Goal: Task Accomplishment & Management: Complete application form

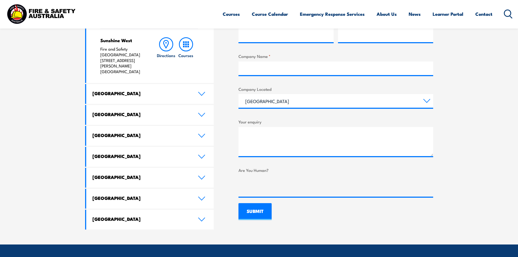
scroll to position [272, 0]
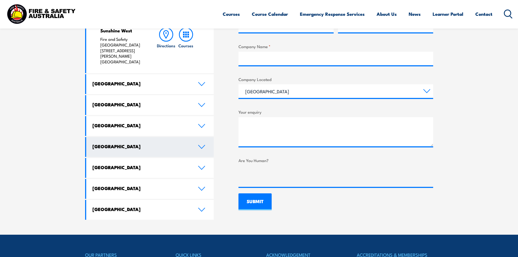
click at [199, 137] on link "South Australia" at bounding box center [150, 147] width 128 height 20
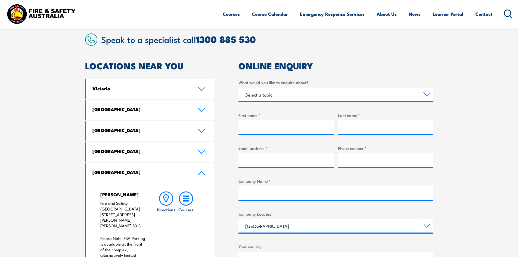
scroll to position [109, 0]
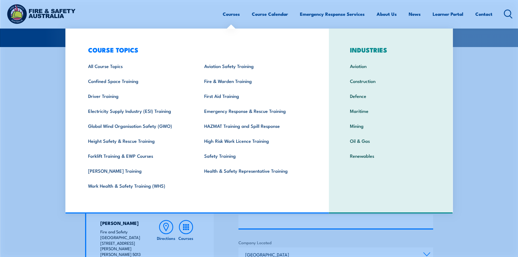
click at [234, 16] on link "Courses" at bounding box center [231, 14] width 17 height 14
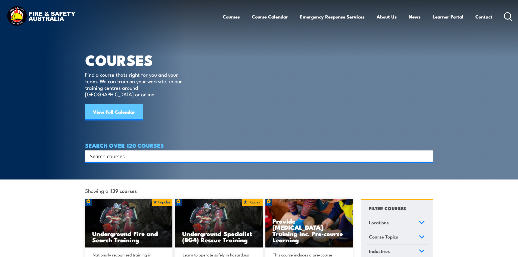
click at [137, 108] on link "View Full Calendar" at bounding box center [114, 112] width 58 height 16
click at [131, 105] on link "View Full Calendar" at bounding box center [114, 112] width 58 height 16
click at [167, 150] on div "Search" at bounding box center [259, 155] width 348 height 11
click at [166, 152] on input "Search input" at bounding box center [255, 156] width 331 height 8
paste input "HLTAID010"
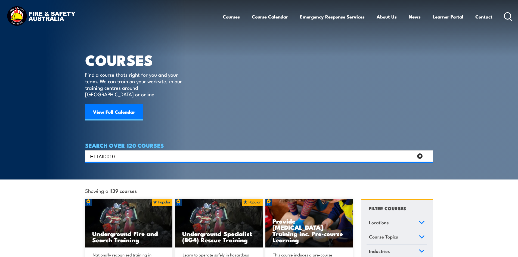
type input "HLTAID010"
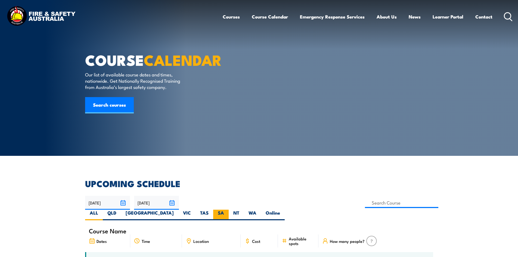
click at [229, 210] on label "SA" at bounding box center [221, 215] width 16 height 11
click at [228, 210] on input "SA" at bounding box center [226, 212] width 4 height 4
radio input "true"
click at [229, 210] on label "SA" at bounding box center [221, 215] width 16 height 11
click at [228, 210] on input "SA" at bounding box center [226, 212] width 4 height 4
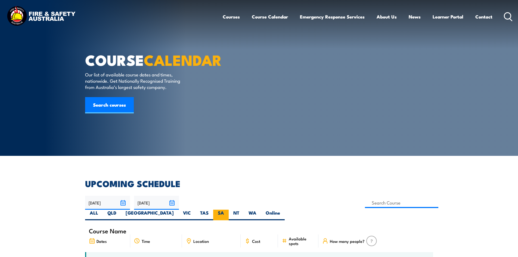
click label "SA"
click input "SA"
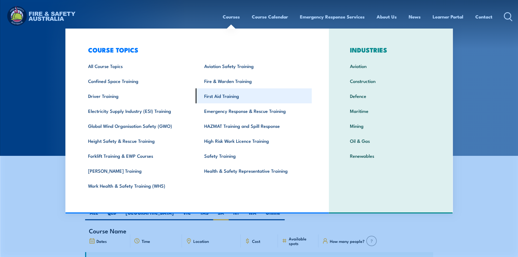
click at [232, 96] on link "First Aid Training" at bounding box center [254, 95] width 116 height 15
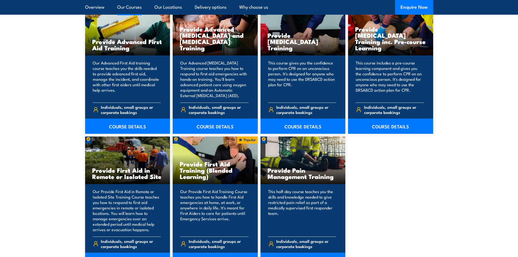
scroll to position [735, 0]
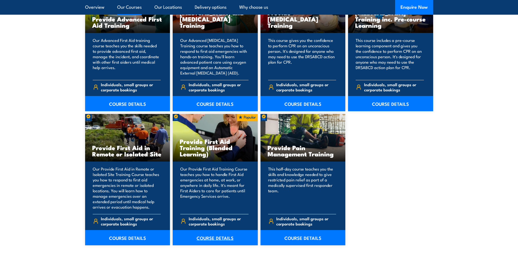
click at [218, 233] on link "COURSE DETAILS" at bounding box center [215, 237] width 85 height 15
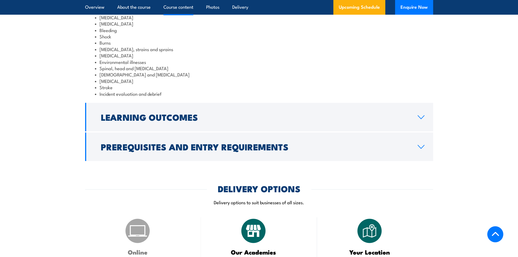
scroll to position [680, 0]
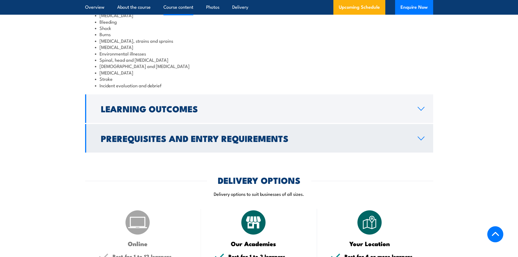
click at [418, 141] on icon at bounding box center [421, 138] width 7 height 4
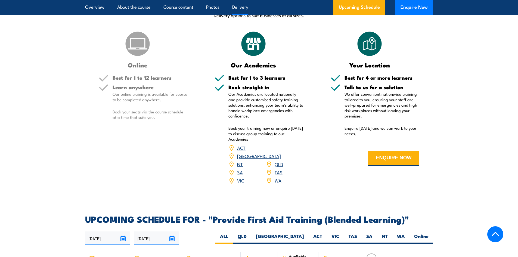
scroll to position [843, 0]
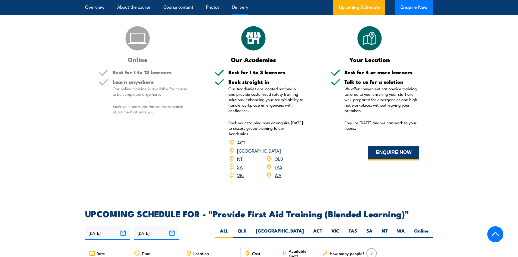
click at [385, 161] on button "ENQUIRE NOW" at bounding box center [393, 153] width 51 height 15
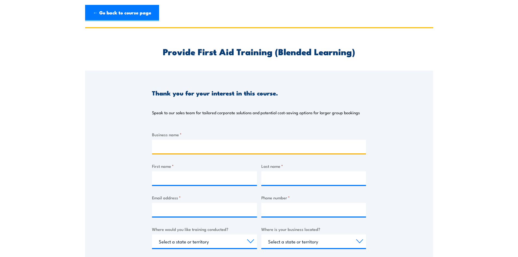
click at [189, 151] on input "Business name *" at bounding box center [259, 147] width 214 height 14
type input "Specialist Clinics at [PERSON_NAME][GEOGRAPHIC_DATA]"
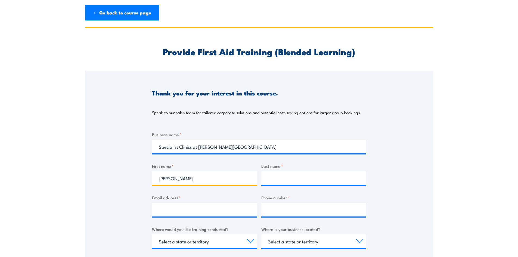
type input "[PERSON_NAME]"
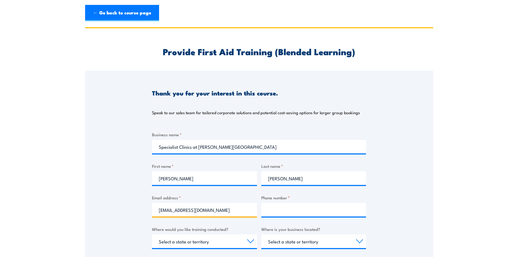
type input "[EMAIL_ADDRESS][DOMAIN_NAME]"
type input "0"
type input "0884630874"
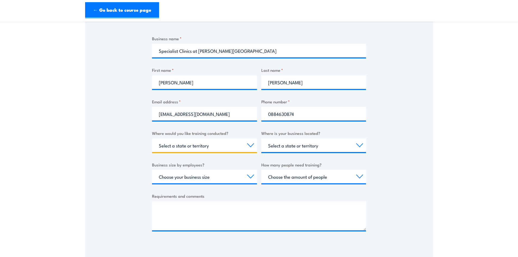
scroll to position [109, 0]
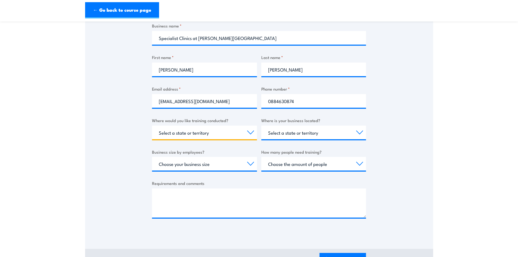
click at [207, 135] on select "Select a state or territory Nationally - multiple locations [GEOGRAPHIC_DATA] […" at bounding box center [204, 133] width 105 height 14
select select "SA"
click at [152, 126] on select "Select a state or territory Nationally - multiple locations [GEOGRAPHIC_DATA] […" at bounding box center [204, 133] width 105 height 14
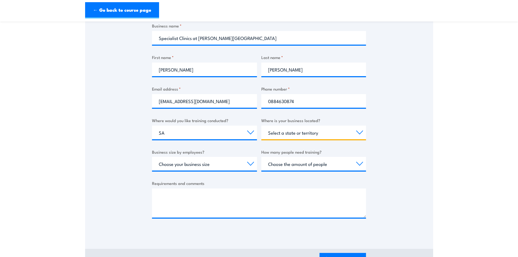
click at [293, 136] on select "Select a state or territory [GEOGRAPHIC_DATA] [GEOGRAPHIC_DATA] [GEOGRAPHIC_DAT…" at bounding box center [314, 133] width 105 height 14
select select "SA"
click at [262, 126] on select "Select a state or territory [GEOGRAPHIC_DATA] [GEOGRAPHIC_DATA] [GEOGRAPHIC_DAT…" at bounding box center [314, 133] width 105 height 14
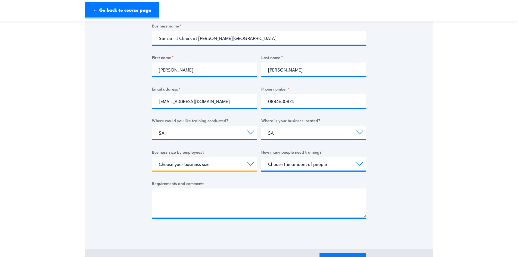
click at [217, 162] on select "Choose your business size 1 to 19 20 to 199 200+" at bounding box center [204, 164] width 105 height 14
select select "1 to 19"
click at [152, 157] on select "Choose your business size 1 to 19 20 to 199 200+" at bounding box center [204, 164] width 105 height 14
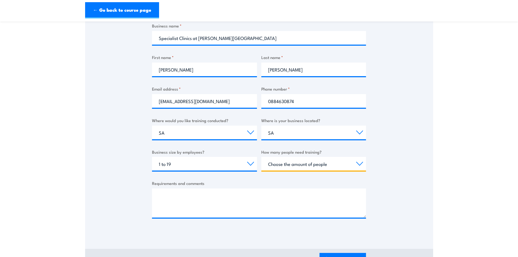
click at [327, 165] on select "Choose the amount of people 1 to 4 5 to 19 20+" at bounding box center [314, 164] width 105 height 14
click at [262, 157] on select "Choose the amount of people 1 to 4 5 to 19 20+" at bounding box center [314, 164] width 105 height 14
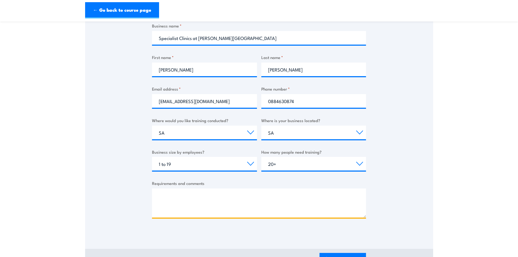
click at [322, 198] on textarea "Requirements and comments" at bounding box center [259, 203] width 214 height 29
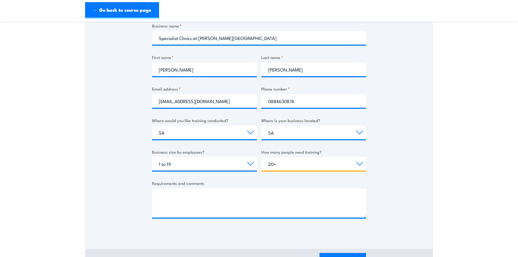
click at [319, 163] on select "Choose the amount of people 1 to 4 5 to 19 20+" at bounding box center [314, 164] width 105 height 14
select select "5 to 19"
click at [262, 157] on select "Choose the amount of people 1 to 4 5 to 19 20+" at bounding box center [314, 164] width 105 height 14
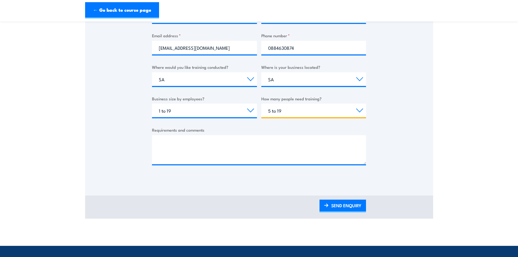
scroll to position [163, 0]
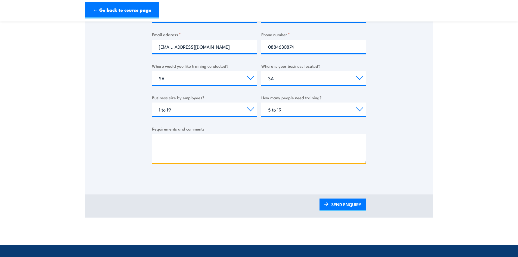
click at [196, 150] on textarea "Requirements and comments" at bounding box center [259, 148] width 214 height 29
paste textarea "HLTAID010"
type textarea "HLTAID010"
drag, startPoint x: 192, startPoint y: 143, endPoint x: 139, endPoint y: 142, distance: 53.1
click at [139, 142] on div "Thank you for your interest in this course. Speak to our sales team for tailore…" at bounding box center [259, 43] width 348 height 272
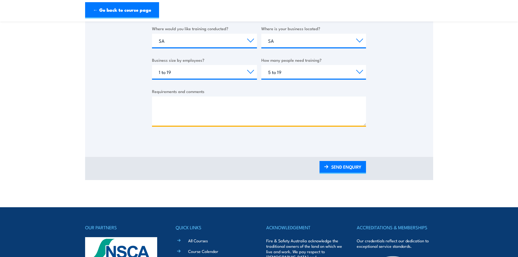
scroll to position [299, 0]
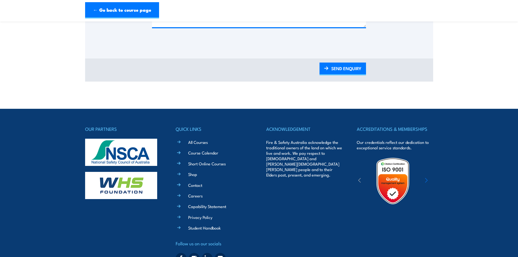
click at [317, 66] on div "SEND ENQUIRY" at bounding box center [259, 69] width 214 height 13
click at [335, 70] on link "SEND ENQUIRY" at bounding box center [343, 69] width 47 height 13
click at [341, 73] on link "SEND ENQUIRY" at bounding box center [343, 69] width 47 height 13
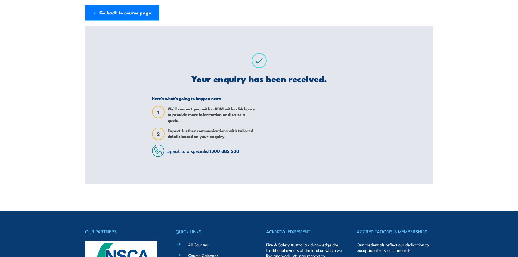
scroll to position [0, 0]
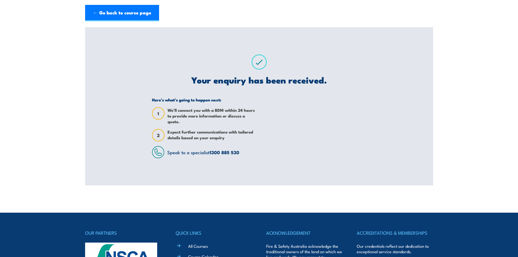
click at [339, 115] on div at bounding box center [314, 127] width 103 height 61
click at [340, 117] on div at bounding box center [314, 127] width 103 height 61
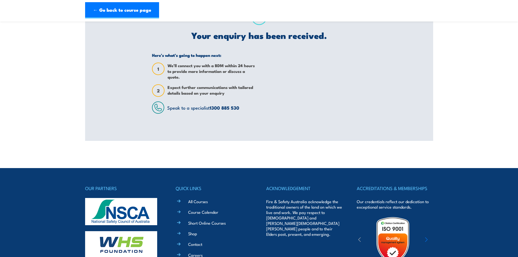
scroll to position [137, 0]
